Goal: Task Accomplishment & Management: Complete application form

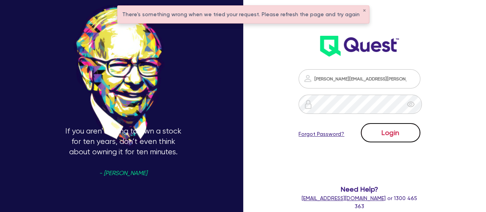
click at [396, 137] on button "Login" at bounding box center [391, 132] width 60 height 19
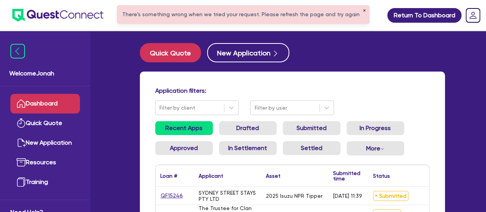
click at [362, 10] on button "✕" at bounding box center [363, 11] width 3 height 4
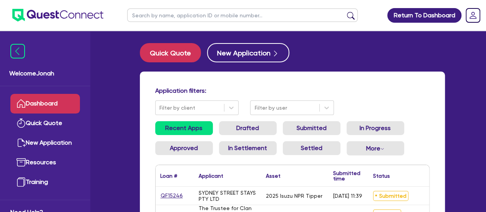
click at [288, 15] on input "text" at bounding box center [242, 14] width 230 height 13
type input "spice"
click at [344, 12] on button "submit" at bounding box center [350, 17] width 12 height 11
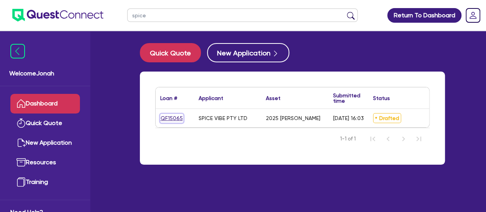
click at [169, 116] on link "QF15065" at bounding box center [171, 118] width 23 height 9
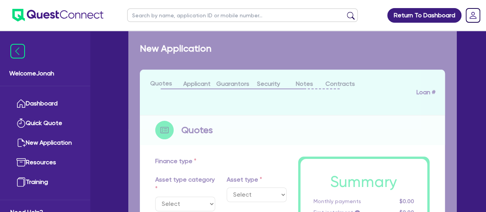
select select "CARS_AND_LIGHT_TRUCKS"
type input "2025"
radio input "true"
type input "81,464.32"
type input "1,000"
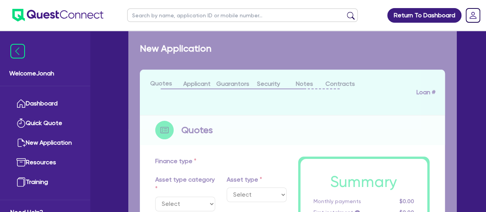
type input "8"
type input "6,516.35"
type input "6.99"
type input "459.09"
type input "900"
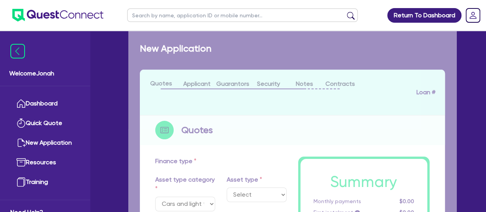
select select "PASSENGER_VEHICLES"
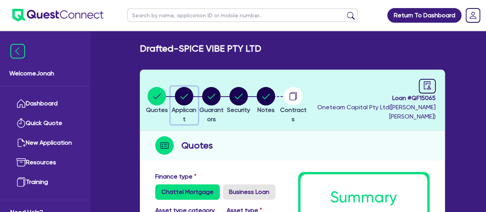
click at [193, 92] on circle "button" at bounding box center [184, 96] width 18 height 18
select select "COMPANY"
select select "ACCOMODATION_FOOD"
select select "RESTAURANTS"
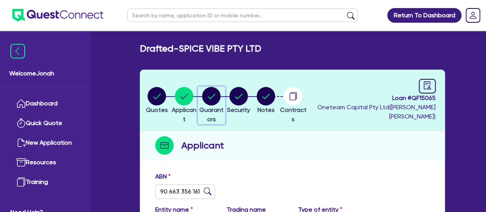
click at [220, 88] on icon "button" at bounding box center [211, 96] width 18 height 18
select select "MR"
select select "[GEOGRAPHIC_DATA]"
select select "SINGLE"
select select "PROPERTY"
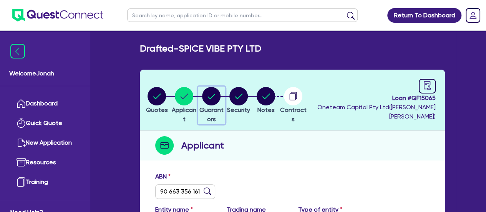
select select "CASH"
select select "HOUSEHOLD_PERSONAL"
select select "TRUCK"
select select "TRAILER"
select select "TRUCK"
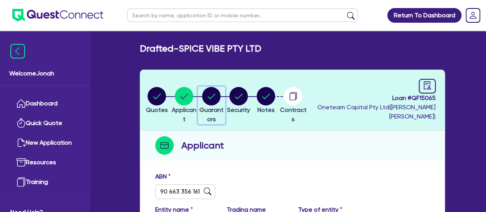
select select "MORTGAGE"
select select "CREDIT_CARD"
select select "TRUCK_LOAN"
select select "TRAILER_LOAN"
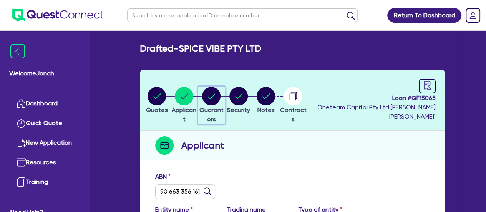
select select "TRUCK_LOAN"
select select "MR"
select select "ACT"
select select "SINGLE"
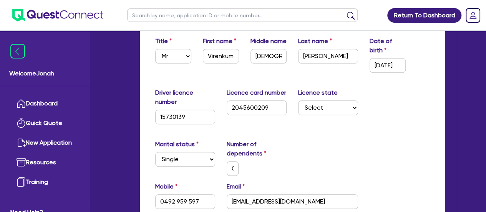
scroll to position [38, 0]
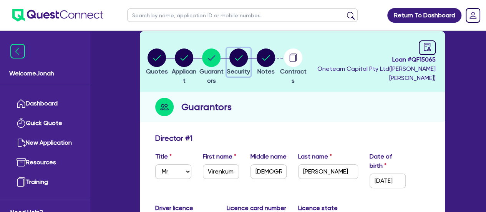
click at [248, 57] on circle "button" at bounding box center [238, 57] width 18 height 18
select select "CARS_AND_LIGHT_TRUCKS"
select select "PASSENGER_VEHICLES"
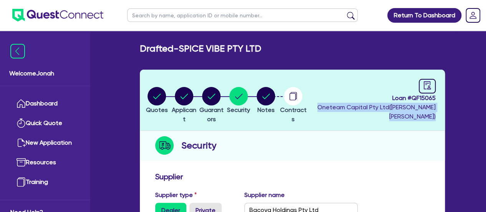
drag, startPoint x: 360, startPoint y: 107, endPoint x: 435, endPoint y: 121, distance: 75.8
click at [435, 121] on header "Quotes Applicant [GEOGRAPHIC_DATA] Security Notes Contracts Loan # QF15065 Onet…" at bounding box center [292, 100] width 305 height 61
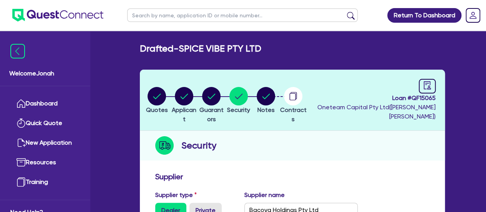
click at [421, 132] on div "Security" at bounding box center [292, 146] width 305 height 30
click at [275, 96] on circle "button" at bounding box center [266, 96] width 18 height 18
select select "Other"
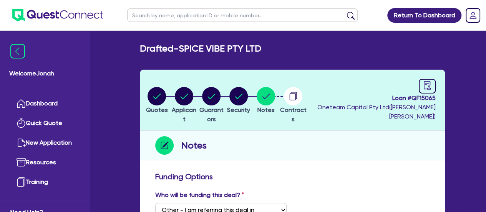
click at [421, 93] on span "Loan # QF15065" at bounding box center [372, 97] width 127 height 9
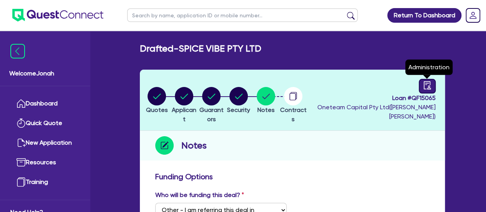
click at [423, 86] on icon "audit" at bounding box center [427, 85] width 8 height 8
select select "DRAFTED_AMENDED"
select select "Other"
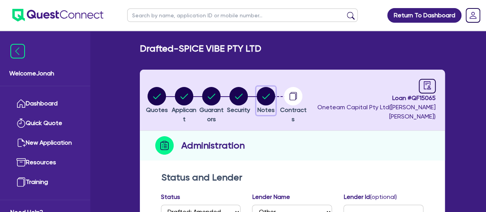
click at [275, 99] on circle "button" at bounding box center [266, 96] width 18 height 18
select select "Other"
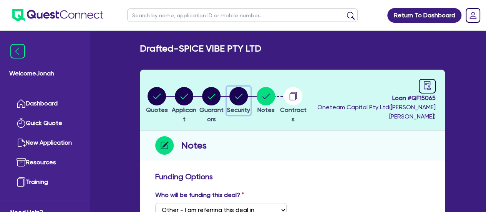
click at [248, 101] on circle "button" at bounding box center [238, 96] width 18 height 18
select select "CARS_AND_LIGHT_TRUCKS"
select select "PASSENGER_VEHICLES"
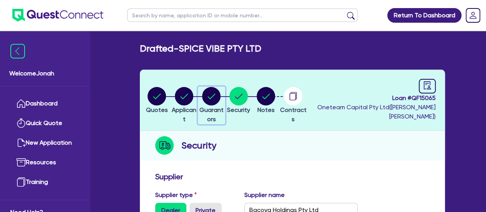
click at [220, 102] on circle "button" at bounding box center [211, 96] width 18 height 18
select select "MR"
select select "[GEOGRAPHIC_DATA]"
select select "SINGLE"
select select "PROPERTY"
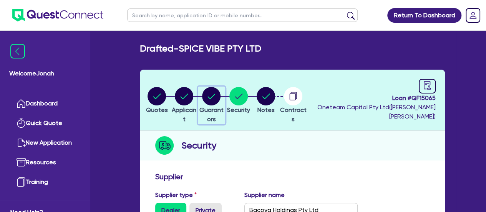
select select "CASH"
select select "HOUSEHOLD_PERSONAL"
select select "TRUCK"
select select "TRAILER"
select select "TRUCK"
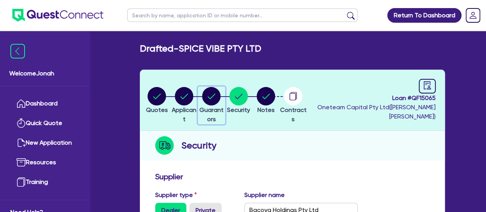
select select "MORTGAGE"
select select "CREDIT_CARD"
select select "TRUCK_LOAN"
select select "TRAILER_LOAN"
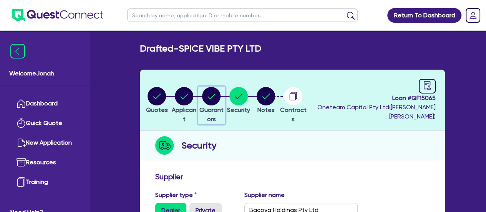
select select "TRUCK_LOAN"
select select "MR"
select select "ACT"
select select "SINGLE"
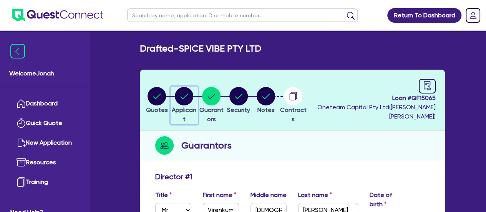
click at [186, 97] on circle "button" at bounding box center [184, 96] width 18 height 18
select select "COMPANY"
select select "ACCOMODATION_FOOD"
select select "RESTAURANTS"
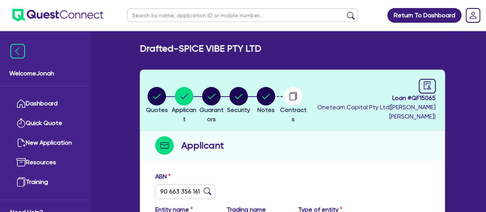
click at [147, 98] on li "Quotes" at bounding box center [156, 99] width 27 height 27
click at [275, 96] on circle "button" at bounding box center [266, 96] width 18 height 18
select select "Other"
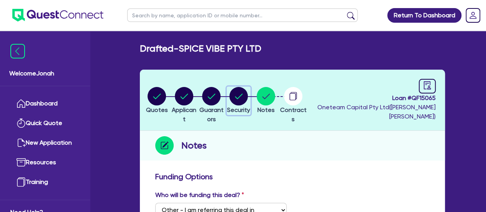
click at [248, 99] on circle "button" at bounding box center [238, 96] width 18 height 18
select select "CARS_AND_LIGHT_TRUCKS"
select select "PASSENGER_VEHICLES"
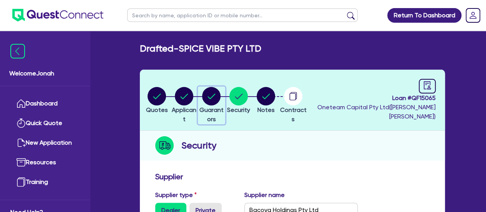
click at [220, 93] on circle "button" at bounding box center [211, 96] width 18 height 18
select select "MR"
select select "[GEOGRAPHIC_DATA]"
select select "SINGLE"
select select "PROPERTY"
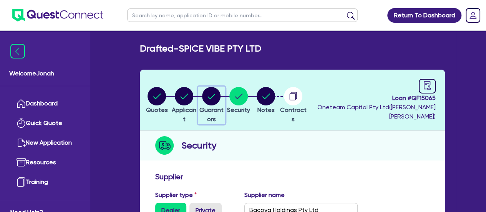
select select "CASH"
select select "HOUSEHOLD_PERSONAL"
select select "TRUCK"
select select "TRAILER"
select select "TRUCK"
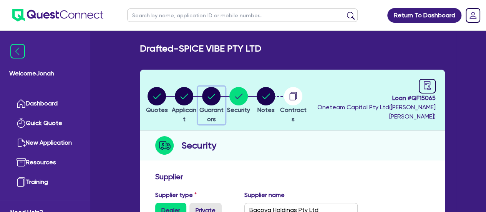
select select "MORTGAGE"
select select "CREDIT_CARD"
select select "TRUCK_LOAN"
select select "TRAILER_LOAN"
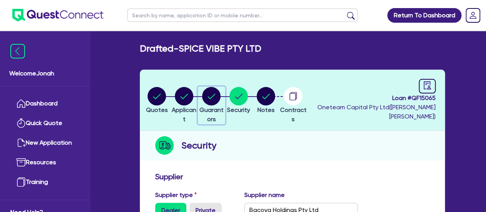
select select "TRUCK_LOAN"
select select "MR"
select select "ACT"
select select "SINGLE"
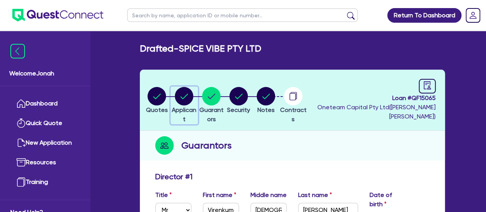
click at [193, 97] on circle "button" at bounding box center [184, 96] width 18 height 18
select select "COMPANY"
select select "ACCOMODATION_FOOD"
select select "RESTAURANTS"
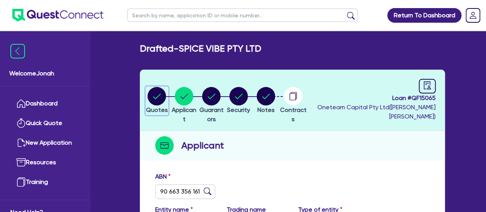
click at [160, 97] on icon "button" at bounding box center [157, 95] width 8 height 5
select select "CARS_AND_LIGHT_TRUCKS"
select select "PASSENGER_VEHICLES"
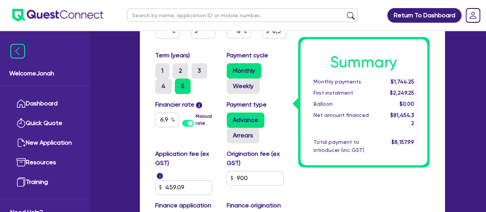
scroll to position [499, 0]
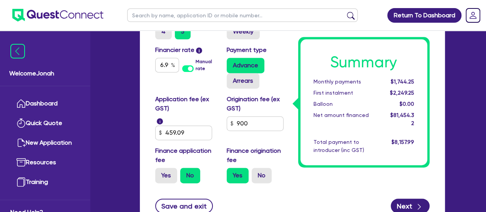
click at [227, 94] on label "Origination fee (ex GST)" at bounding box center [257, 103] width 60 height 18
drag, startPoint x: 228, startPoint y: 89, endPoint x: 245, endPoint y: 99, distance: 19.2
click at [245, 99] on label "Origination fee (ex GST)" at bounding box center [257, 103] width 60 height 18
click at [248, 98] on label "Origination fee (ex GST)" at bounding box center [257, 103] width 60 height 18
drag, startPoint x: 172, startPoint y: 99, endPoint x: 154, endPoint y: 92, distance: 19.6
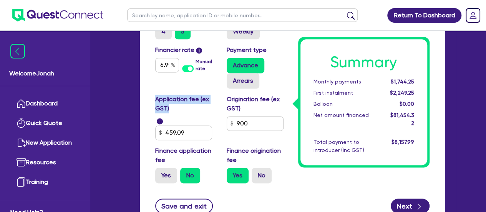
click at [154, 94] on div "Application fee (ex GST) i 459.09" at bounding box center [184, 116] width 71 height 45
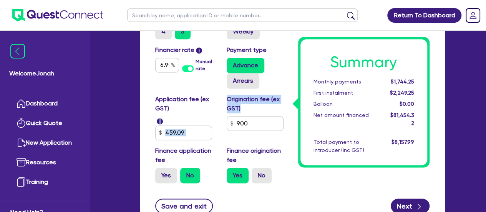
drag, startPoint x: 242, startPoint y: 98, endPoint x: 220, endPoint y: 90, distance: 23.2
click at [220, 94] on div "Application fee (ex GST) i 459.09 Origination fee (ex GST) 900 Finance applicat…" at bounding box center [220, 141] width 143 height 94
click at [258, 99] on label "Origination fee (ex GST)" at bounding box center [257, 103] width 60 height 18
click at [228, 94] on label "Origination fee (ex GST)" at bounding box center [257, 103] width 60 height 18
drag, startPoint x: 227, startPoint y: 89, endPoint x: 243, endPoint y: 101, distance: 19.8
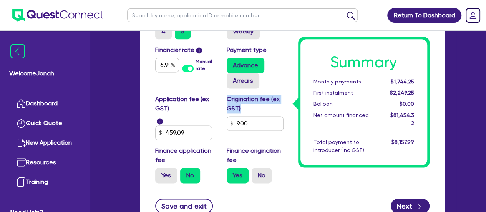
click at [243, 101] on label "Origination fee (ex GST)" at bounding box center [257, 103] width 60 height 18
click at [263, 99] on label "Origination fee (ex GST)" at bounding box center [257, 103] width 60 height 18
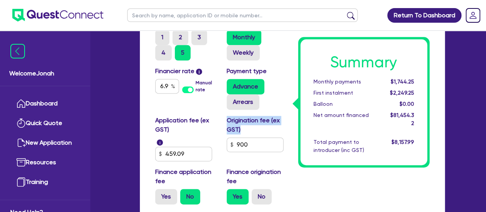
scroll to position [461, 0]
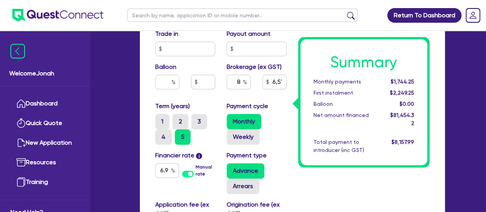
scroll to position [384, 0]
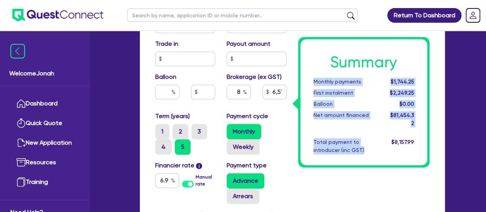
drag, startPoint x: 315, startPoint y: 81, endPoint x: 393, endPoint y: 157, distance: 108.6
click at [393, 157] on div "Summary Monthly payments $1,744.25 First instalment $2,249.25 Balloon $0.00 Net…" at bounding box center [363, 102] width 131 height 130
click at [391, 172] on div "Summary Monthly payments $1,744.25 First instalment $2,249.25 Balloon $0.00 Net…" at bounding box center [363, 46] width 143 height 516
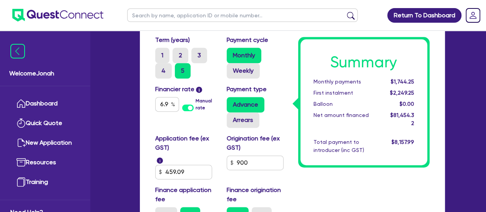
scroll to position [461, 0]
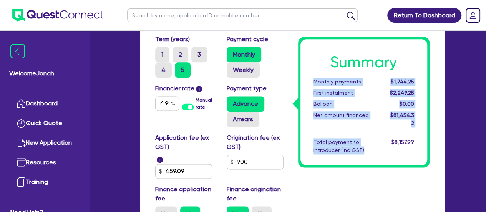
drag, startPoint x: 313, startPoint y: 82, endPoint x: 364, endPoint y: 141, distance: 77.8
click at [364, 141] on div "Summary Monthly payments $1,744.25 First instalment $2,249.25 Balloon $0.00 Net…" at bounding box center [363, 102] width 127 height 126
click at [361, 143] on div "Total payment to introducer (inc GST)" at bounding box center [345, 146] width 75 height 16
drag, startPoint x: 355, startPoint y: 145, endPoint x: 344, endPoint y: 145, distance: 10.4
click at [355, 145] on div "Total payment to introducer (inc GST)" at bounding box center [345, 146] width 75 height 16
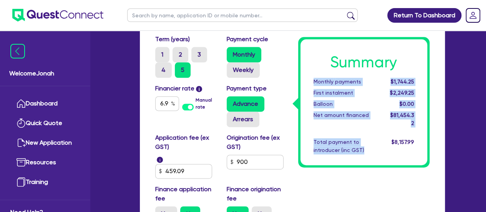
click at [334, 143] on div "Total payment to introducer (inc GST)" at bounding box center [345, 146] width 75 height 16
drag, startPoint x: 335, startPoint y: 143, endPoint x: 305, endPoint y: 75, distance: 73.9
click at [305, 75] on div "Summary Monthly payments $1,744.25 First instalment $2,249.25 Balloon $0.00 Net…" at bounding box center [363, 102] width 127 height 126
click at [336, 126] on div "Summary Monthly payments $1,744.25 First instalment $2,249.25 Balloon $0.00 Net…" at bounding box center [363, 102] width 127 height 126
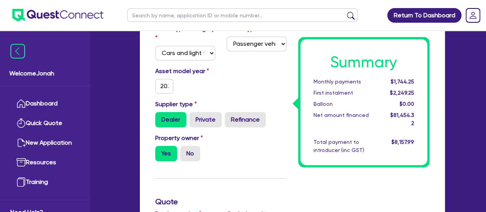
scroll to position [245, 0]
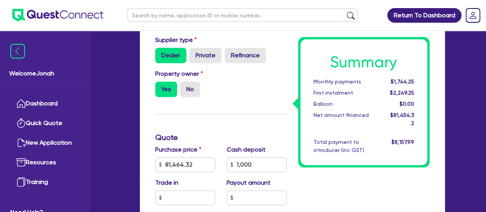
click at [336, 85] on div "Monthly payments" at bounding box center [345, 82] width 75 height 8
click at [336, 84] on div "Monthly payments" at bounding box center [345, 82] width 75 height 8
click at [341, 124] on div "Summary Monthly payments $1,744.25 First instalment $2,249.25 Balloon $0.00 Net…" at bounding box center [363, 102] width 127 height 126
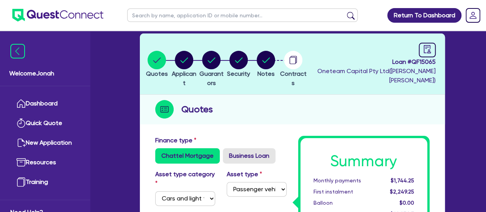
scroll to position [77, 0]
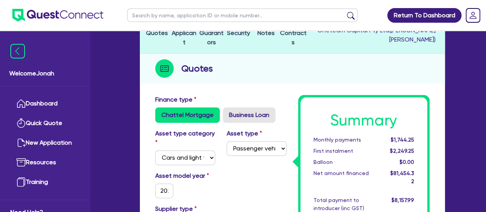
click at [328, 142] on div "Monthly payments" at bounding box center [345, 140] width 75 height 8
click at [326, 152] on div "First instalment" at bounding box center [345, 151] width 75 height 8
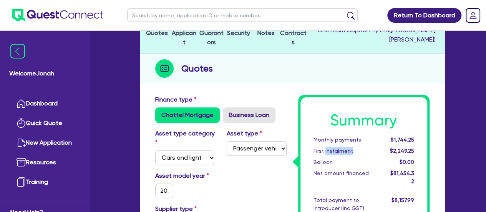
click at [326, 152] on div "First instalment" at bounding box center [345, 151] width 75 height 8
click at [325, 161] on div "Balloon" at bounding box center [345, 162] width 75 height 8
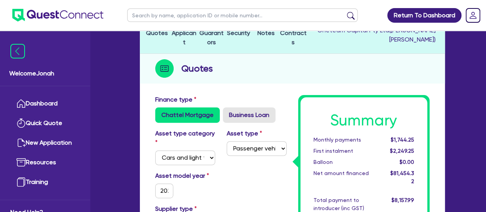
click at [330, 169] on div "Net amount financed" at bounding box center [345, 177] width 75 height 16
click at [334, 196] on div "Total payment to introducer (inc GST)" at bounding box center [345, 204] width 75 height 16
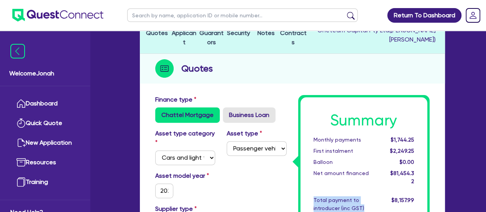
click at [334, 196] on div "Total payment to introducer (inc GST)" at bounding box center [345, 204] width 75 height 16
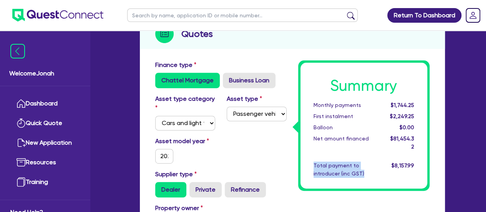
scroll to position [192, 0]
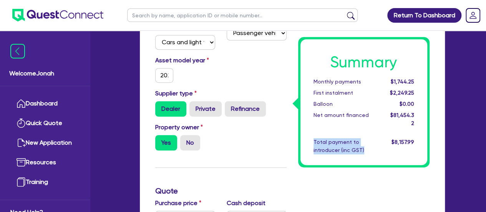
click at [321, 138] on div "Total payment to introducer (inc GST)" at bounding box center [345, 146] width 75 height 16
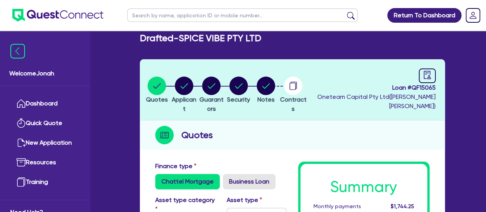
scroll to position [115, 0]
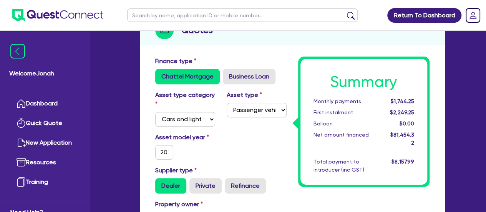
click at [323, 103] on div "Monthly payments" at bounding box center [345, 101] width 75 height 8
click at [325, 113] on div "First instalment" at bounding box center [345, 112] width 75 height 8
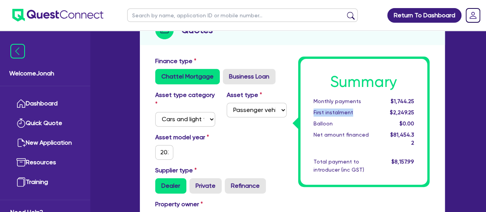
click at [325, 113] on div "First instalment" at bounding box center [345, 112] width 75 height 8
click at [327, 104] on div "Monthly payments" at bounding box center [345, 101] width 75 height 8
click at [326, 113] on div "First instalment" at bounding box center [345, 112] width 75 height 8
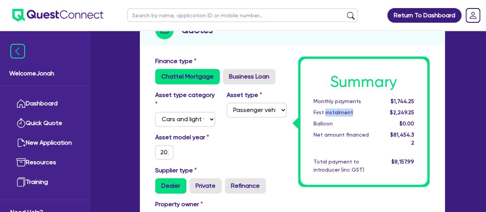
click at [326, 113] on div "First instalment" at bounding box center [345, 112] width 75 height 8
click at [323, 124] on div "Balloon" at bounding box center [345, 123] width 75 height 8
click at [324, 103] on div "Monthly payments" at bounding box center [345, 101] width 75 height 8
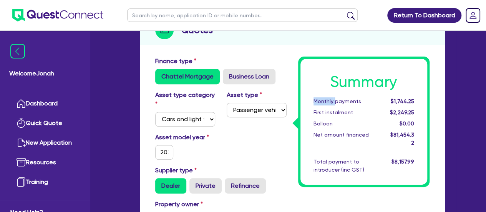
click at [324, 103] on div "Monthly payments" at bounding box center [345, 101] width 75 height 8
click at [323, 117] on div "Summary Monthly payments $1,744.25 First instalment $2,249.25 Balloon $0.00 Net…" at bounding box center [363, 122] width 127 height 126
click at [323, 116] on div "Summary Monthly payments $1,744.25 First instalment $2,249.25 Balloon $0.00 Net…" at bounding box center [363, 122] width 127 height 126
click at [326, 113] on div "First instalment" at bounding box center [345, 112] width 75 height 8
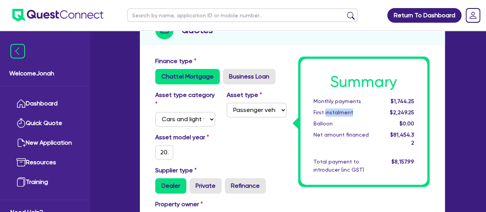
click at [326, 113] on div "First instalment" at bounding box center [345, 112] width 75 height 8
click at [326, 136] on div "Net amount financed" at bounding box center [345, 139] width 75 height 16
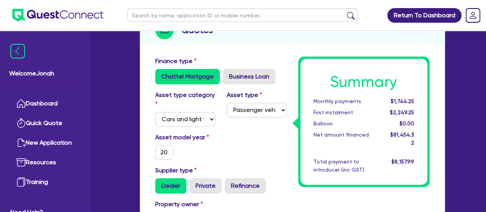
click at [321, 114] on div "First instalment" at bounding box center [345, 112] width 75 height 8
click at [325, 101] on div "Monthly payments" at bounding box center [345, 101] width 75 height 8
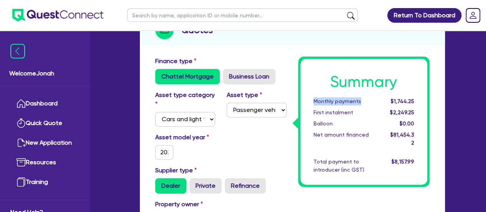
click at [325, 101] on div "Monthly payments" at bounding box center [345, 101] width 75 height 8
click at [326, 122] on div "Balloon" at bounding box center [345, 123] width 75 height 8
click at [326, 123] on div "Balloon" at bounding box center [345, 123] width 75 height 8
click at [328, 112] on div "First instalment" at bounding box center [345, 112] width 75 height 8
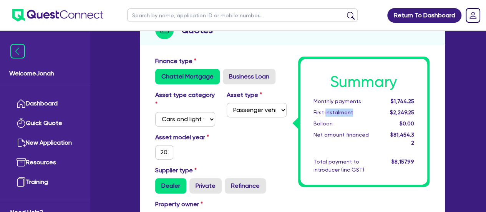
click at [328, 112] on div "First instalment" at bounding box center [345, 112] width 75 height 8
click at [328, 98] on div "Monthly payments" at bounding box center [345, 101] width 75 height 8
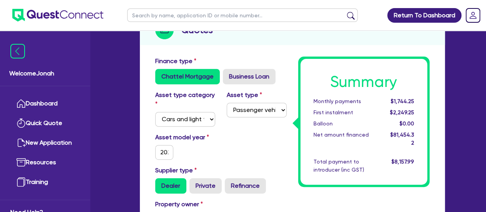
click at [328, 131] on div "Net amount financed" at bounding box center [345, 139] width 75 height 16
click at [333, 157] on div "Total payment to introducer (inc GST)" at bounding box center [345, 165] width 75 height 16
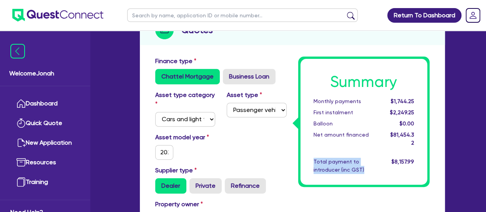
click at [333, 157] on div "Total payment to introducer (inc GST)" at bounding box center [345, 165] width 75 height 16
click at [331, 140] on div "Summary Monthly payments $1,744.25 First instalment $2,249.25 Balloon $0.00 Net…" at bounding box center [363, 122] width 127 height 126
click at [331, 135] on div "Net amount financed" at bounding box center [345, 139] width 75 height 16
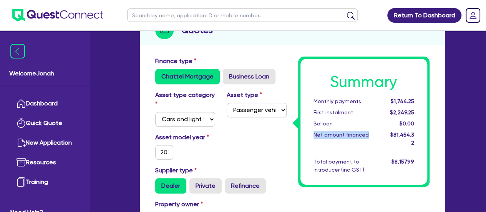
click at [331, 134] on div "Net amount financed" at bounding box center [345, 139] width 75 height 16
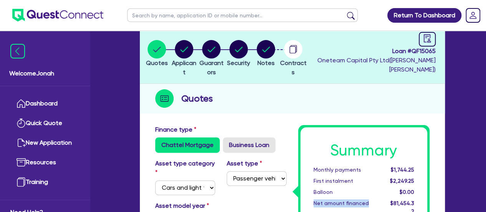
scroll to position [38, 0]
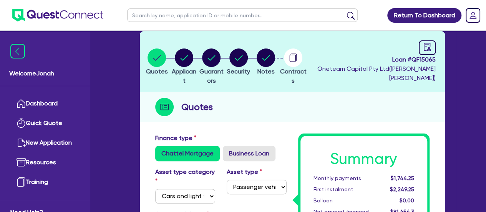
click at [332, 174] on div "Monthly payments" at bounding box center [345, 178] width 75 height 8
click at [332, 186] on div "First instalment" at bounding box center [345, 189] width 75 height 8
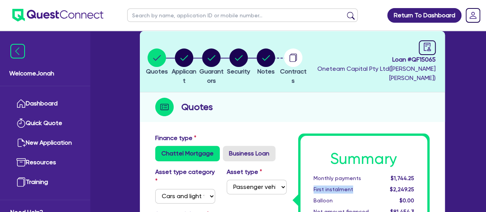
click at [332, 186] on div "First instalment" at bounding box center [345, 189] width 75 height 8
click at [336, 177] on div "Monthly payments" at bounding box center [345, 178] width 75 height 8
click at [342, 165] on h1 "Summary" at bounding box center [363, 158] width 101 height 18
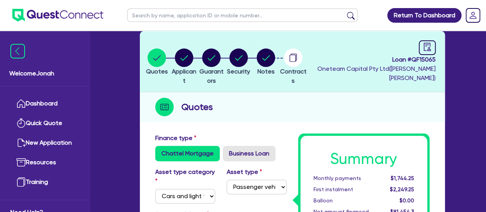
click at [339, 159] on h1 "Summary" at bounding box center [363, 158] width 101 height 18
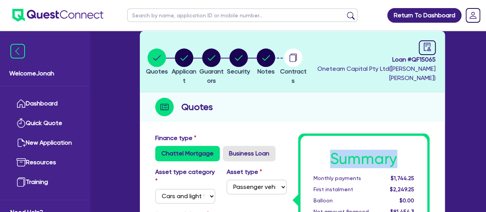
click at [339, 159] on h1 "Summary" at bounding box center [363, 158] width 101 height 18
click at [329, 157] on h1 "Summary" at bounding box center [363, 158] width 101 height 18
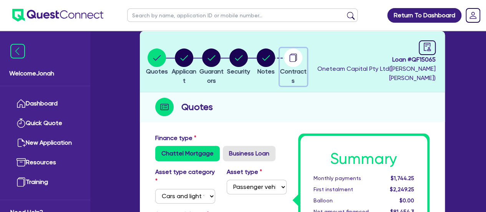
click at [302, 58] on circle "button" at bounding box center [293, 57] width 18 height 18
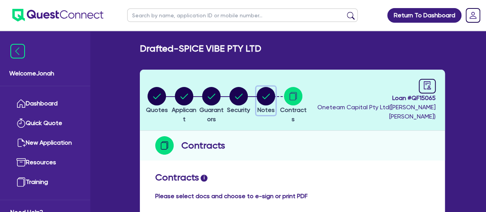
click at [275, 99] on circle "button" at bounding box center [266, 96] width 18 height 18
select select "Other"
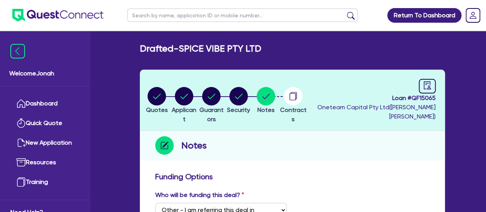
click at [400, 98] on span "Loan # QF15065" at bounding box center [372, 97] width 127 height 9
click at [406, 138] on div "Notes" at bounding box center [292, 146] width 305 height 30
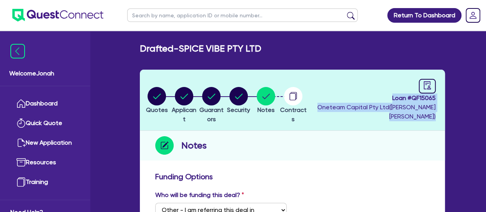
drag, startPoint x: 392, startPoint y: 98, endPoint x: 435, endPoint y: 118, distance: 48.1
click at [435, 118] on header "Quotes Applicant [GEOGRAPHIC_DATA] Security Notes Contracts Loan # QF15065 Onet…" at bounding box center [292, 100] width 305 height 61
click at [432, 122] on header "Quotes Applicant [GEOGRAPHIC_DATA] Security Notes Contracts Loan # QF15065 Onet…" at bounding box center [292, 100] width 305 height 61
drag, startPoint x: 434, startPoint y: 116, endPoint x: 392, endPoint y: 101, distance: 44.5
click at [392, 101] on div "Loan # QF15065 Oneteam Capital Pty Ltd ( [PERSON_NAME] )" at bounding box center [372, 100] width 127 height 42
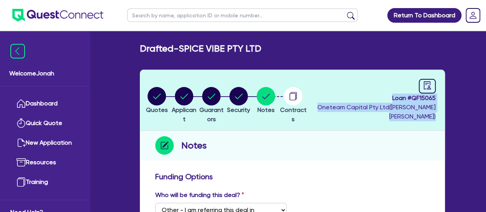
click at [401, 122] on header "Quotes Applicant [GEOGRAPHIC_DATA] Security Notes Contracts Loan # QF15065 Onet…" at bounding box center [292, 100] width 305 height 61
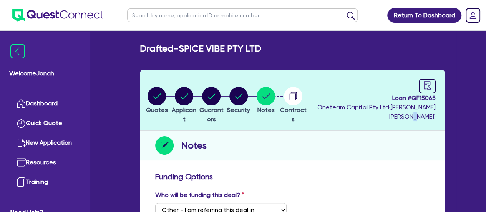
drag, startPoint x: 433, startPoint y: 115, endPoint x: 429, endPoint y: 116, distance: 4.2
click at [429, 116] on span "Oneteam Capital Pty Ltd ( [PERSON_NAME] )" at bounding box center [376, 111] width 118 height 17
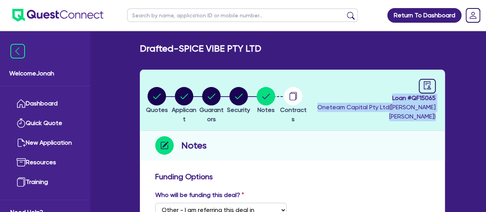
drag, startPoint x: 435, startPoint y: 116, endPoint x: 391, endPoint y: 93, distance: 49.6
click at [391, 93] on header "Quotes Applicant [GEOGRAPHIC_DATA] Security Notes Contracts Loan # QF15065 Onet…" at bounding box center [292, 100] width 305 height 61
click at [399, 125] on header "Quotes Applicant [GEOGRAPHIC_DATA] Security Notes Contracts Loan # QF15065 Onet…" at bounding box center [292, 100] width 305 height 61
